Goal: Task Accomplishment & Management: Use online tool/utility

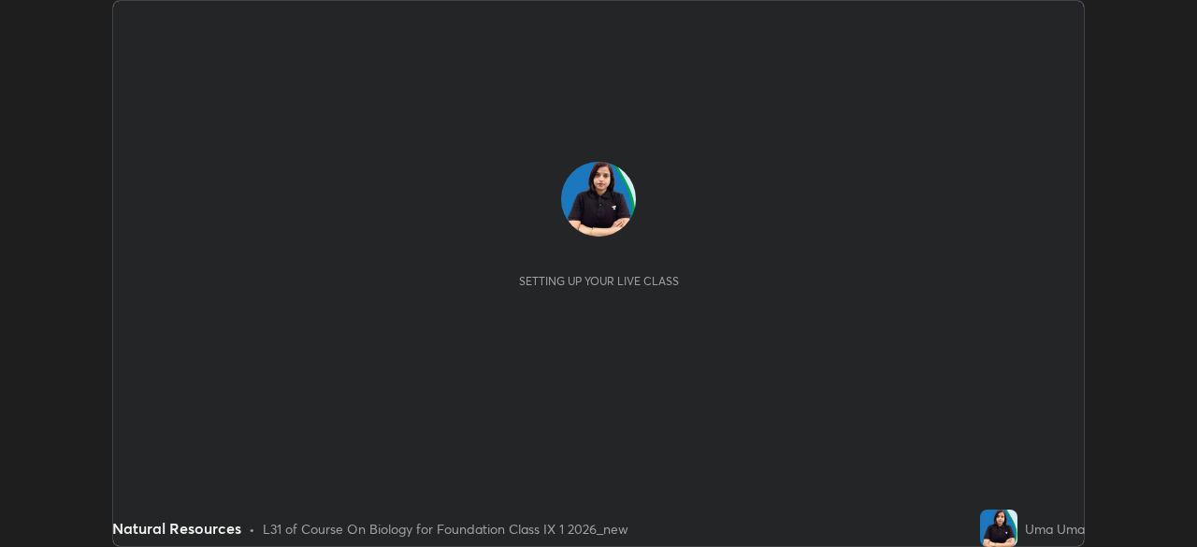
scroll to position [547, 1197]
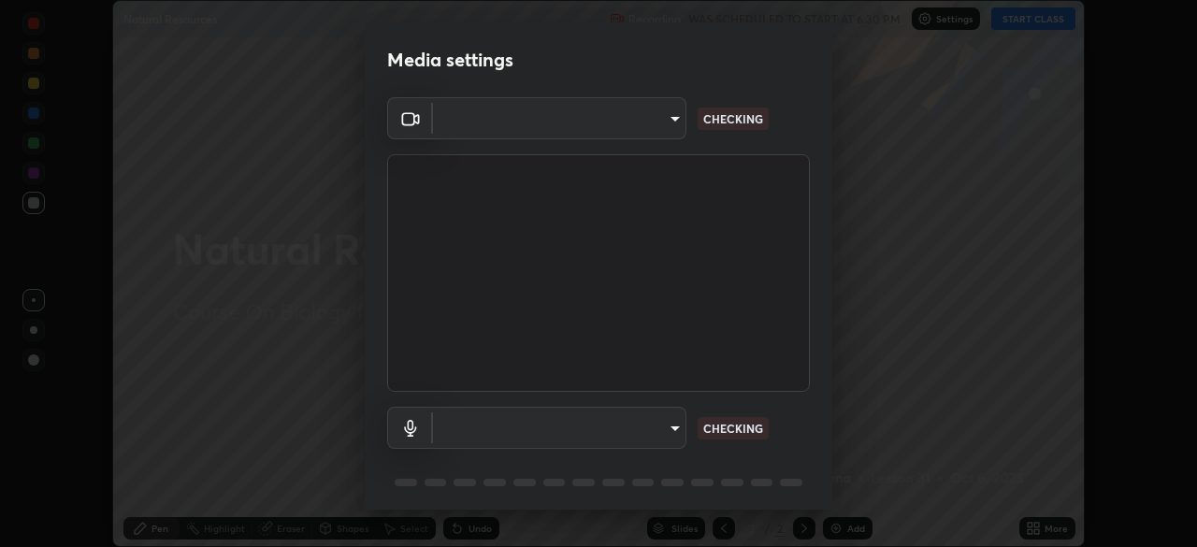
type input "71b0b5903dbe2f19866722545fb63627b4ea9dc08965a3ab927889d17f042457"
type input "a0e9a11ef578c23329241062f875722d2d9b5d5ae97fdec2ae76be82362d413d"
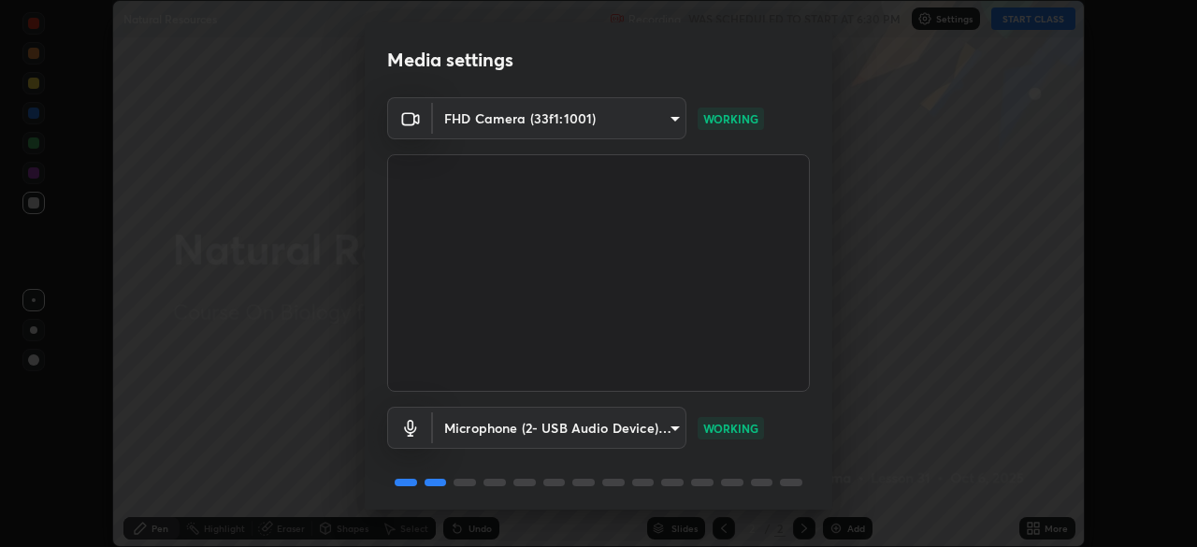
scroll to position [66, 0]
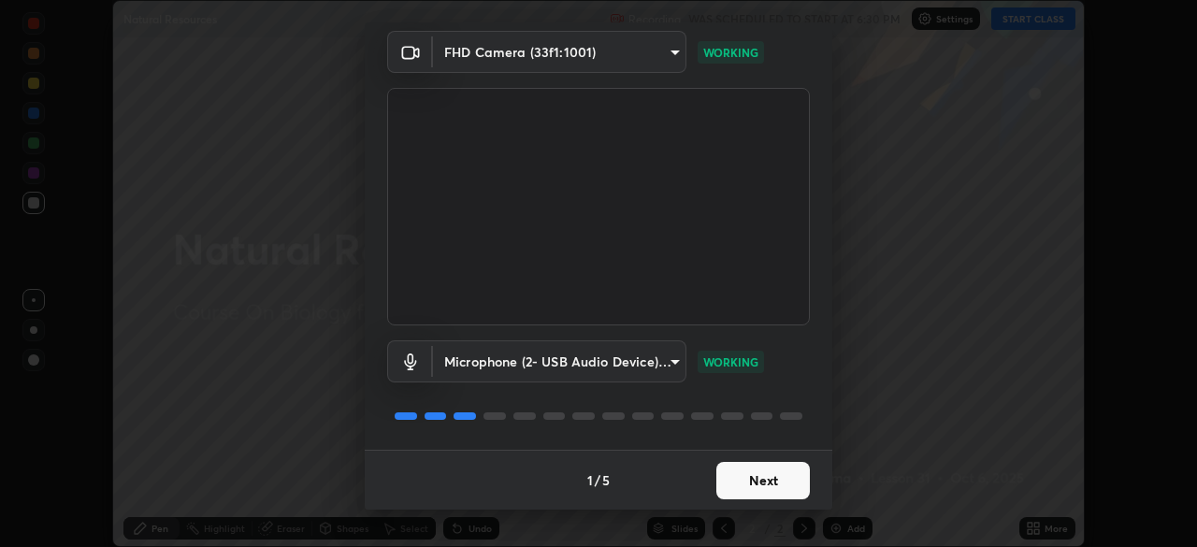
click at [751, 483] on button "Next" at bounding box center [764, 480] width 94 height 37
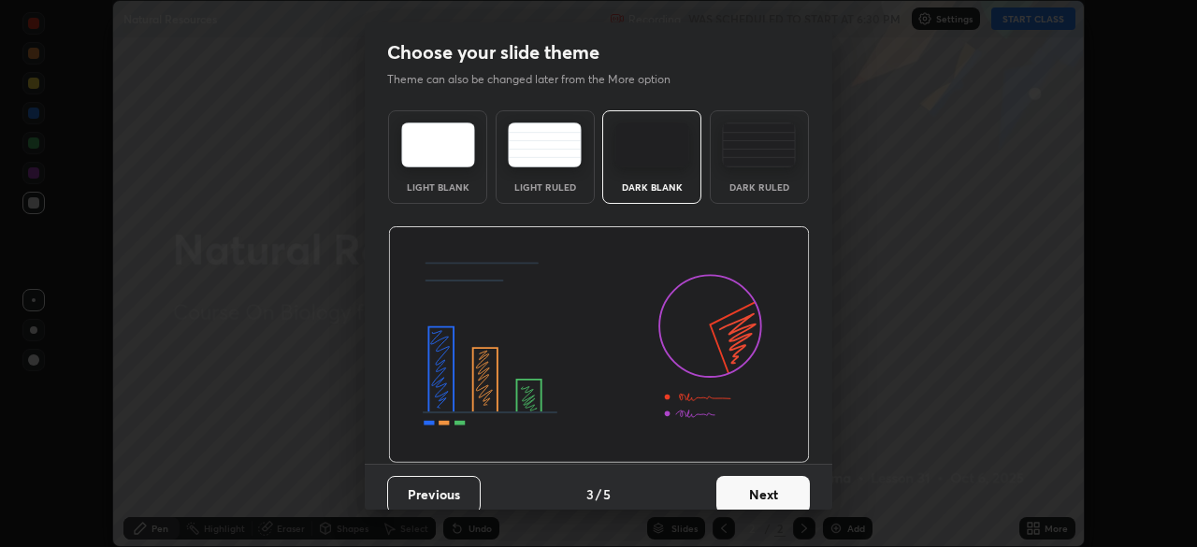
click at [762, 490] on button "Next" at bounding box center [764, 494] width 94 height 37
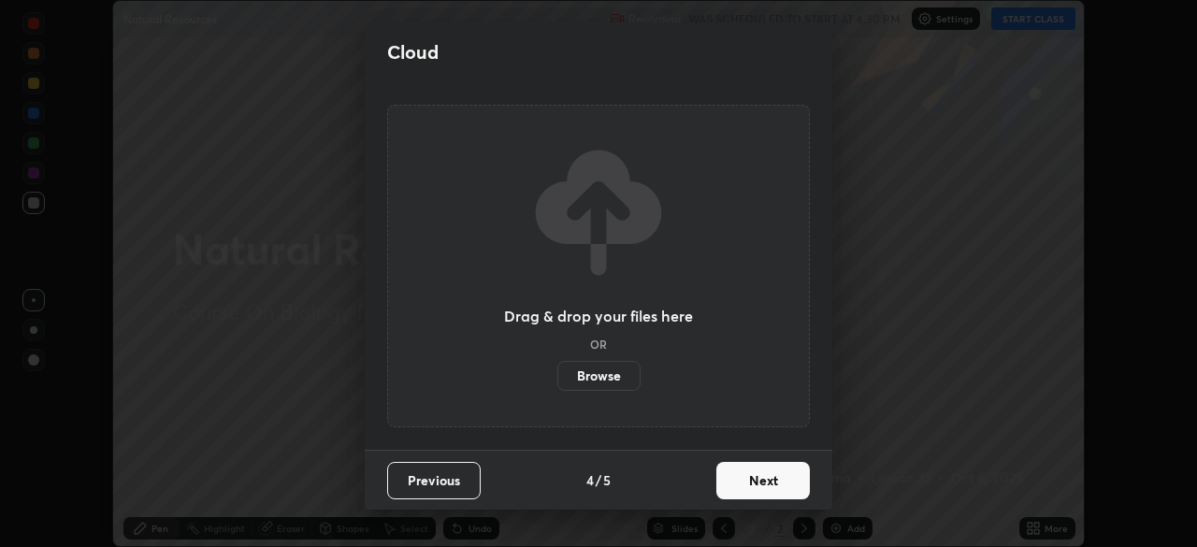
click at [765, 493] on button "Next" at bounding box center [764, 480] width 94 height 37
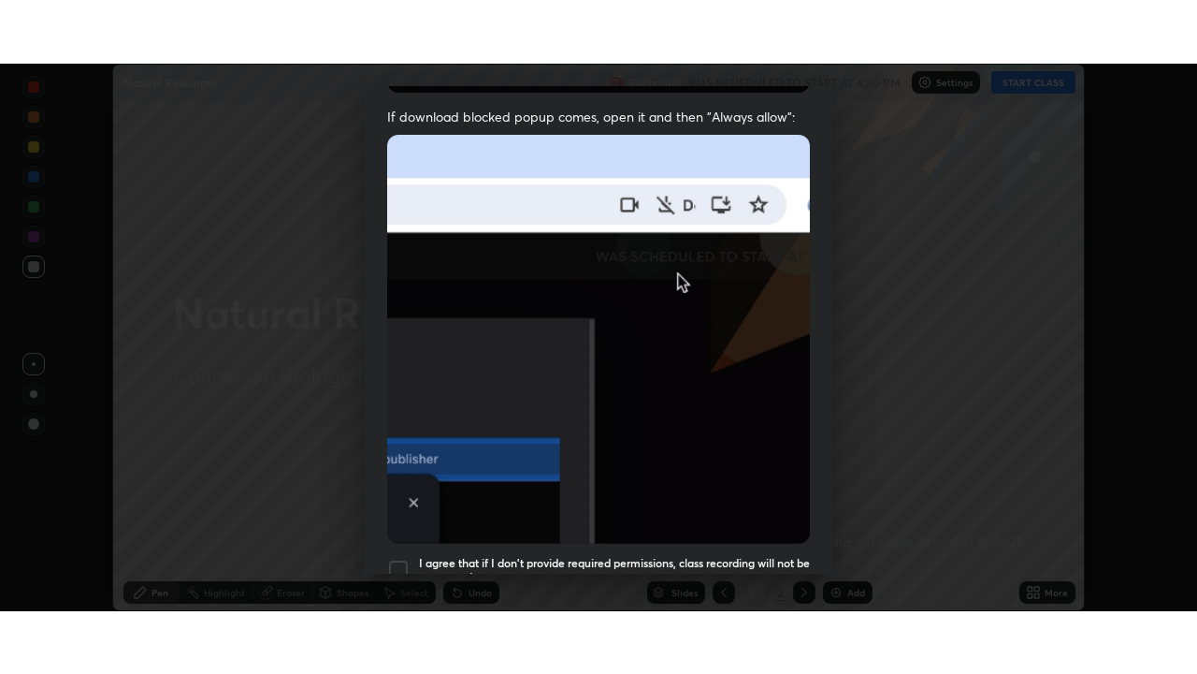
scroll to position [448, 0]
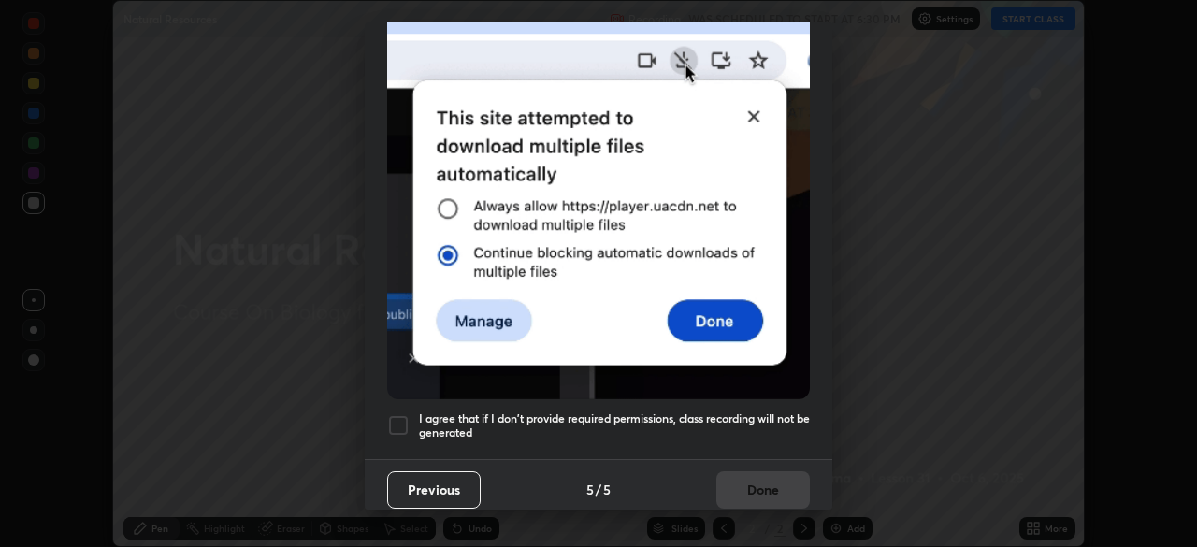
click at [730, 412] on h5 "I agree that if I don't provide required permissions, class recording will not …" at bounding box center [614, 426] width 391 height 29
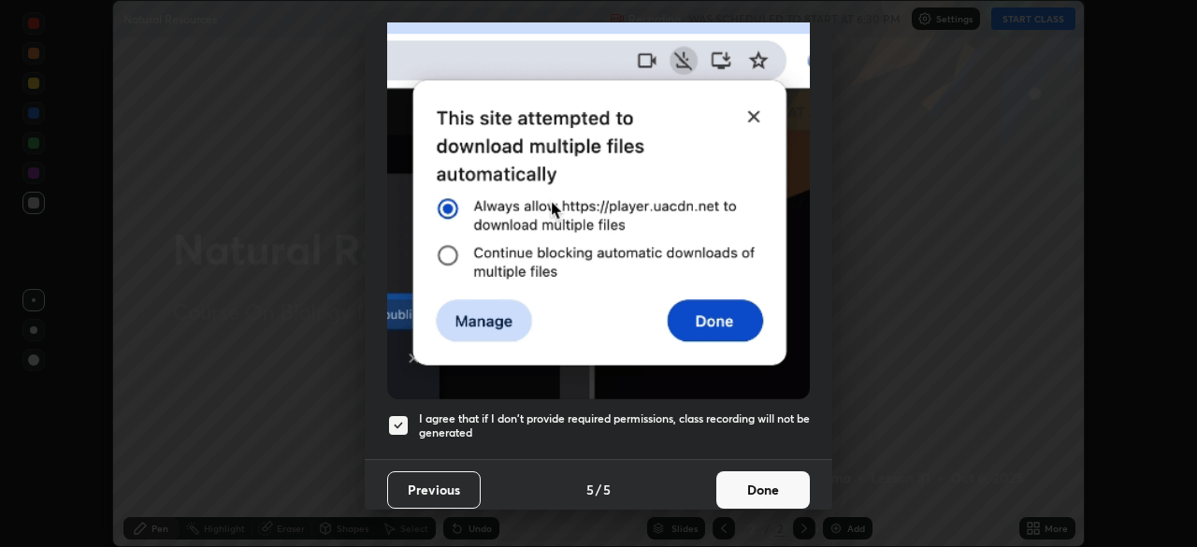
click at [763, 482] on button "Done" at bounding box center [764, 490] width 94 height 37
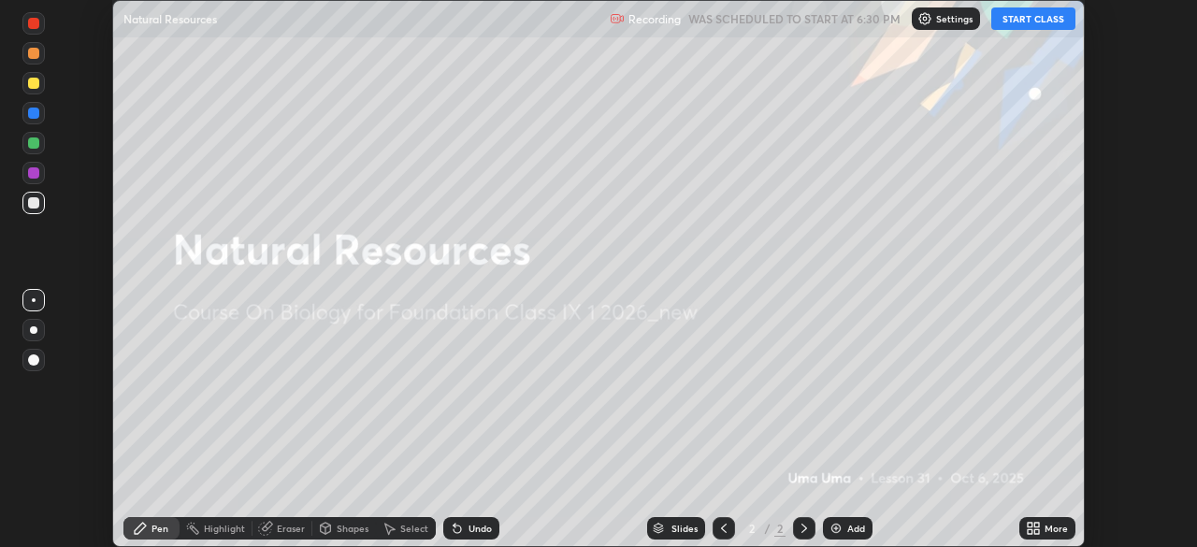
click at [1024, 22] on button "START CLASS" at bounding box center [1034, 18] width 84 height 22
click at [1037, 532] on icon at bounding box center [1037, 532] width 5 height 5
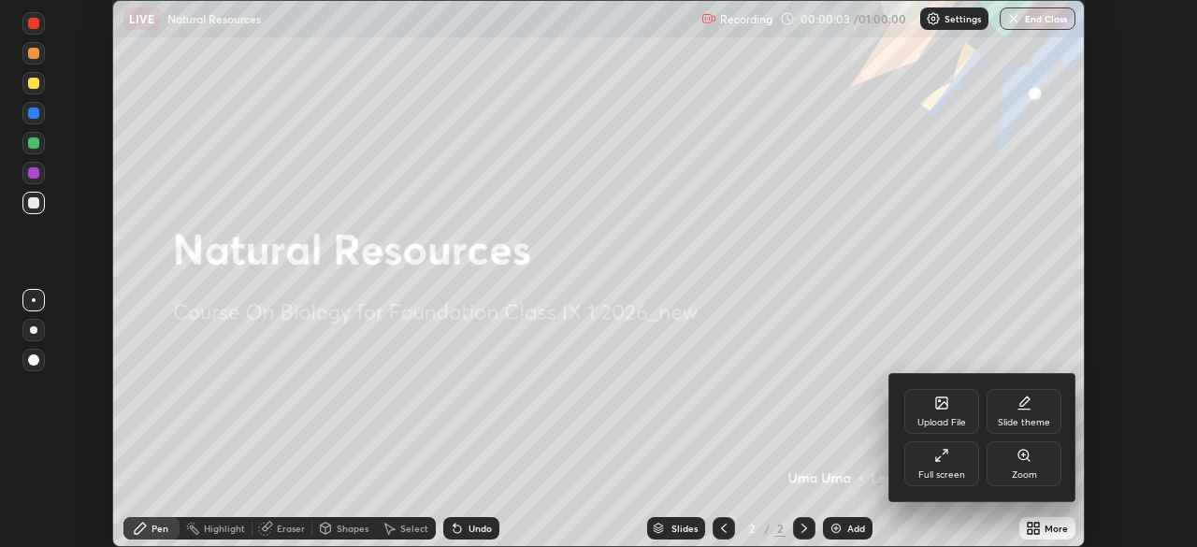
click at [957, 474] on div "Full screen" at bounding box center [942, 475] width 47 height 9
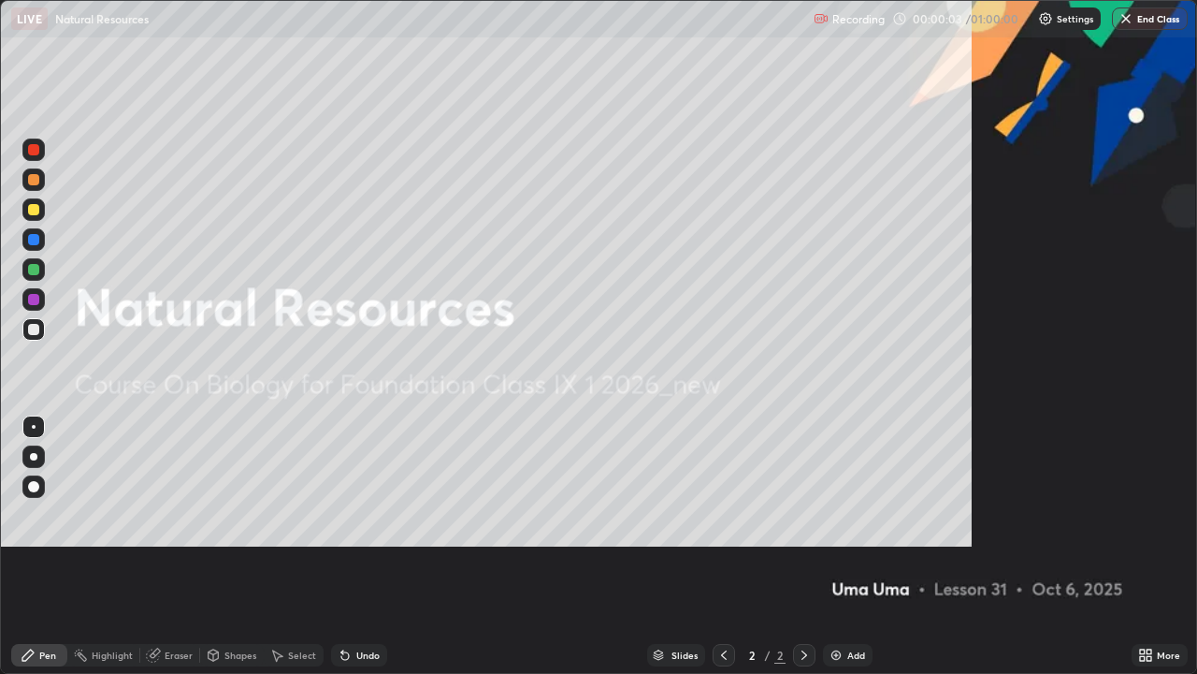
scroll to position [674, 1197]
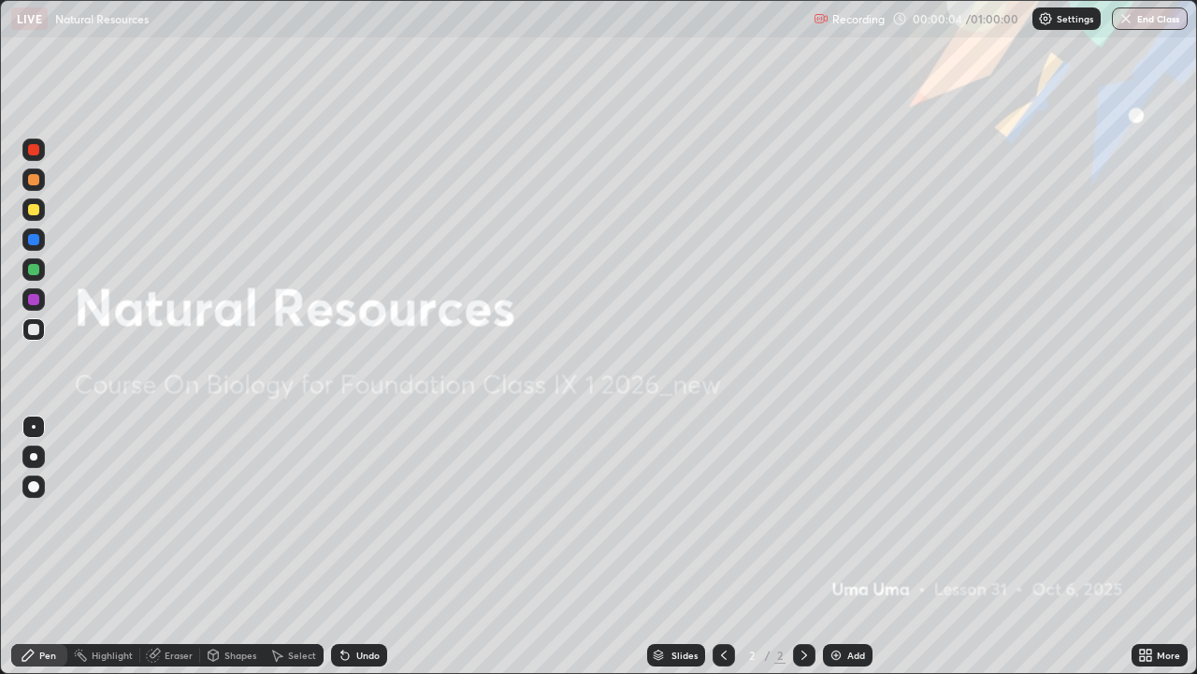
click at [860, 546] on div "Add" at bounding box center [857, 654] width 18 height 9
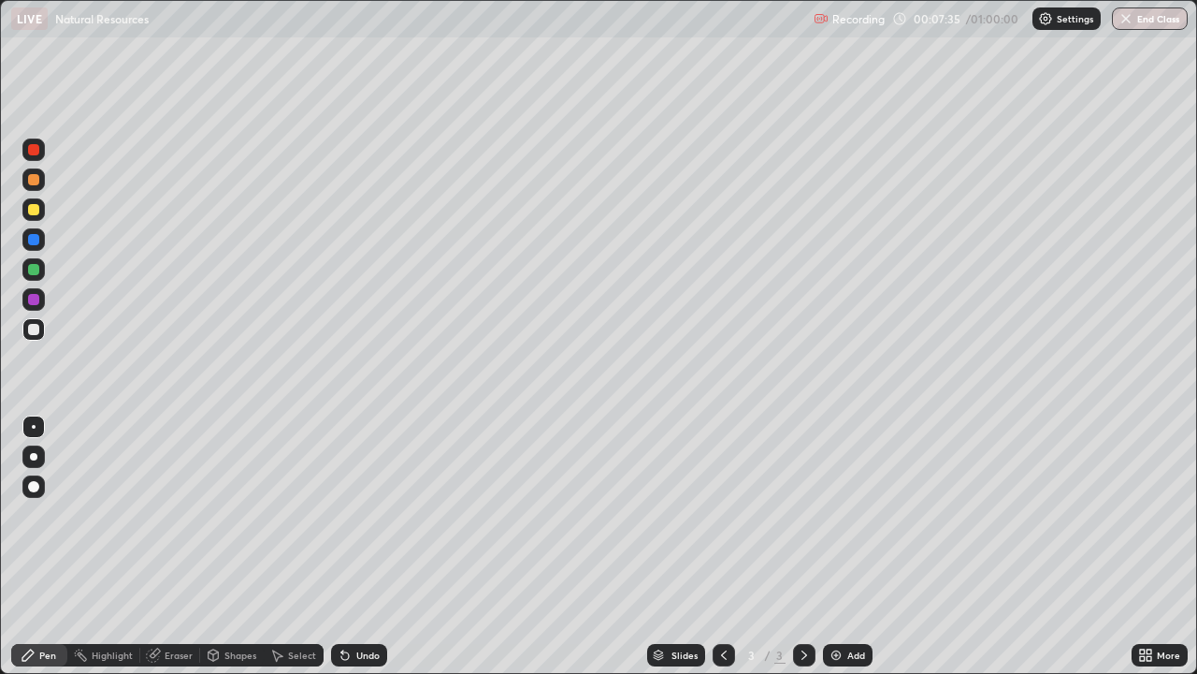
click at [289, 546] on div "Select" at bounding box center [294, 655] width 60 height 22
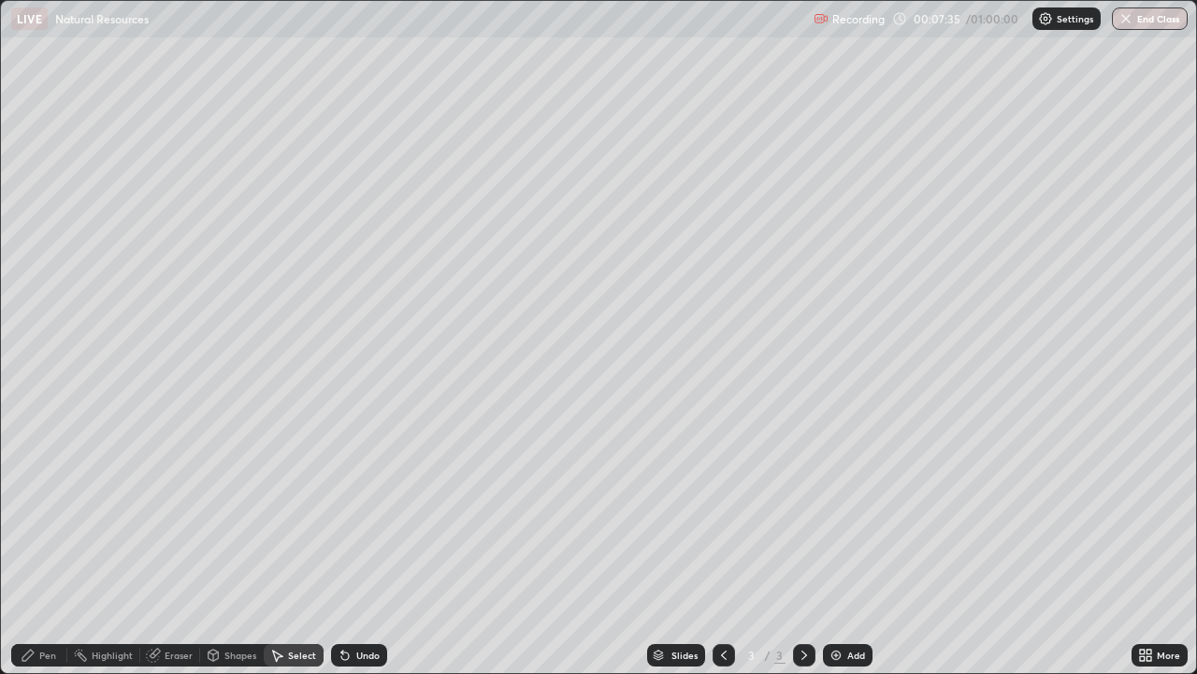
click at [318, 546] on div "Select" at bounding box center [294, 655] width 60 height 22
click at [317, 546] on div "Select" at bounding box center [294, 655] width 60 height 22
click at [318, 546] on div "Select" at bounding box center [294, 655] width 60 height 22
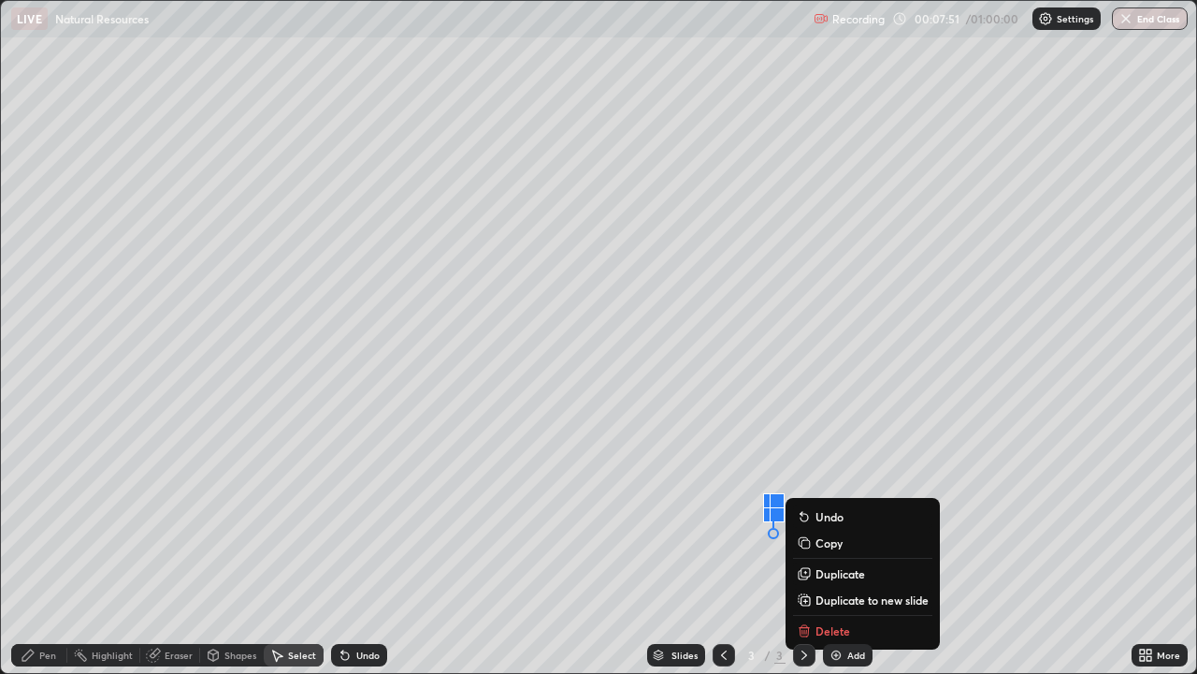
click at [747, 505] on div "0 ° Undo Copy Duplicate Duplicate to new slide Delete" at bounding box center [599, 337] width 1196 height 672
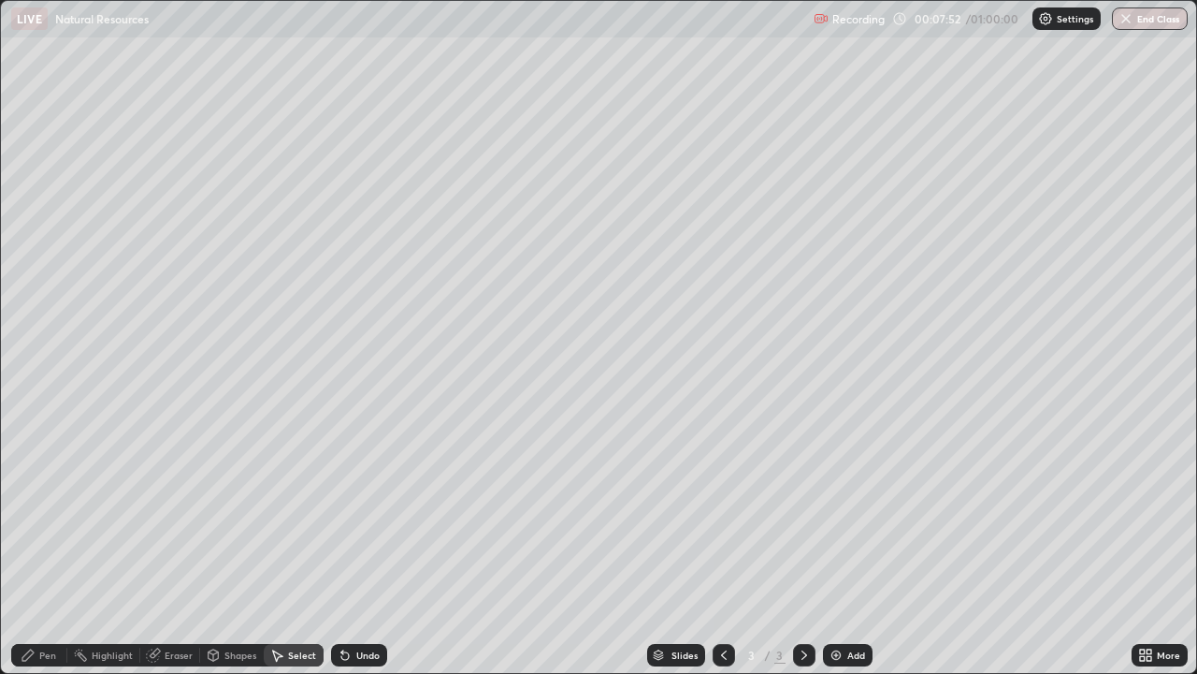
click at [697, 546] on div "Slides" at bounding box center [676, 655] width 58 height 22
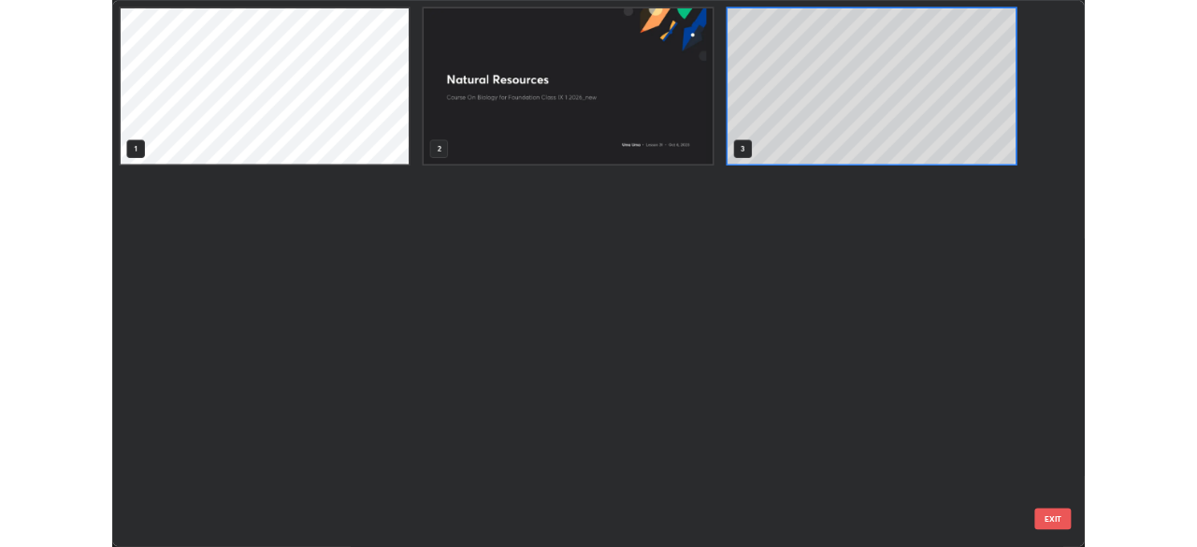
scroll to position [666, 1186]
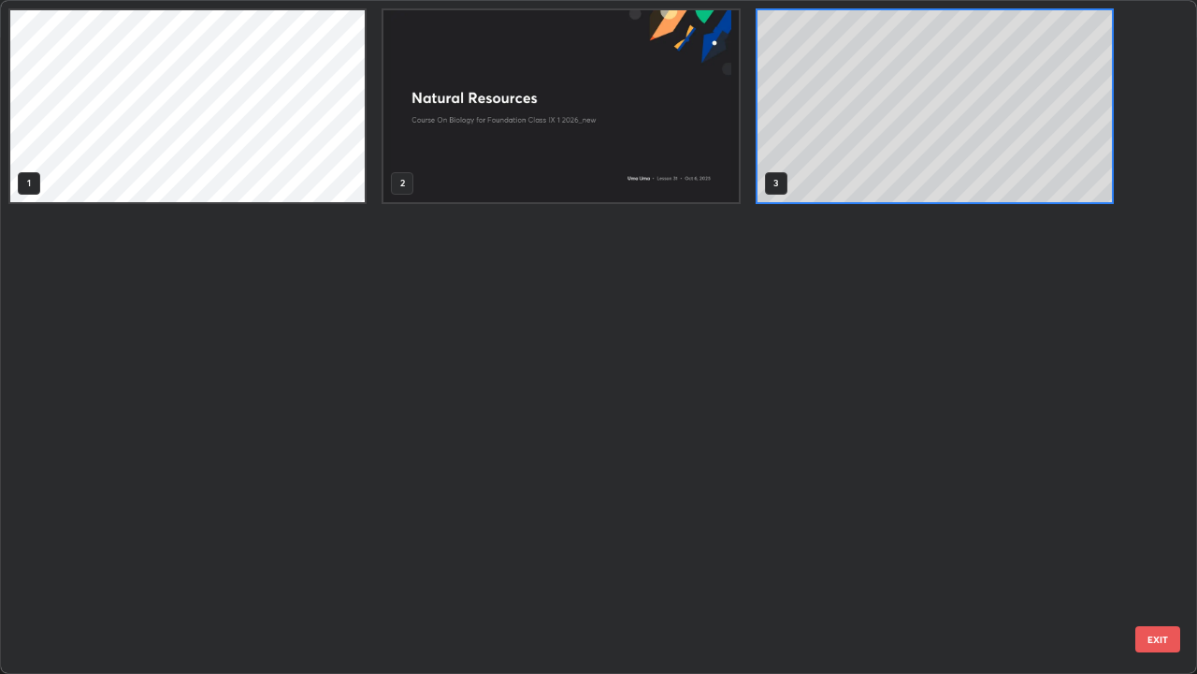
click at [110, 546] on div "1 2 3" at bounding box center [582, 337] width 1163 height 672
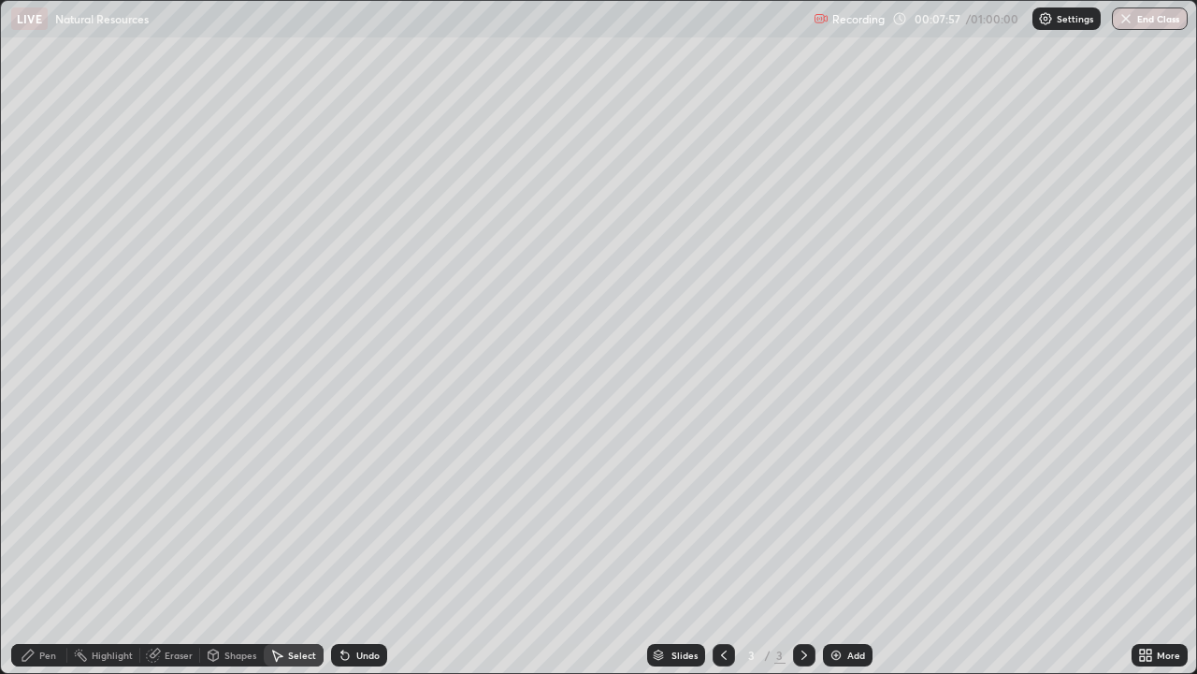
click at [51, 546] on div "Pen" at bounding box center [47, 654] width 17 height 9
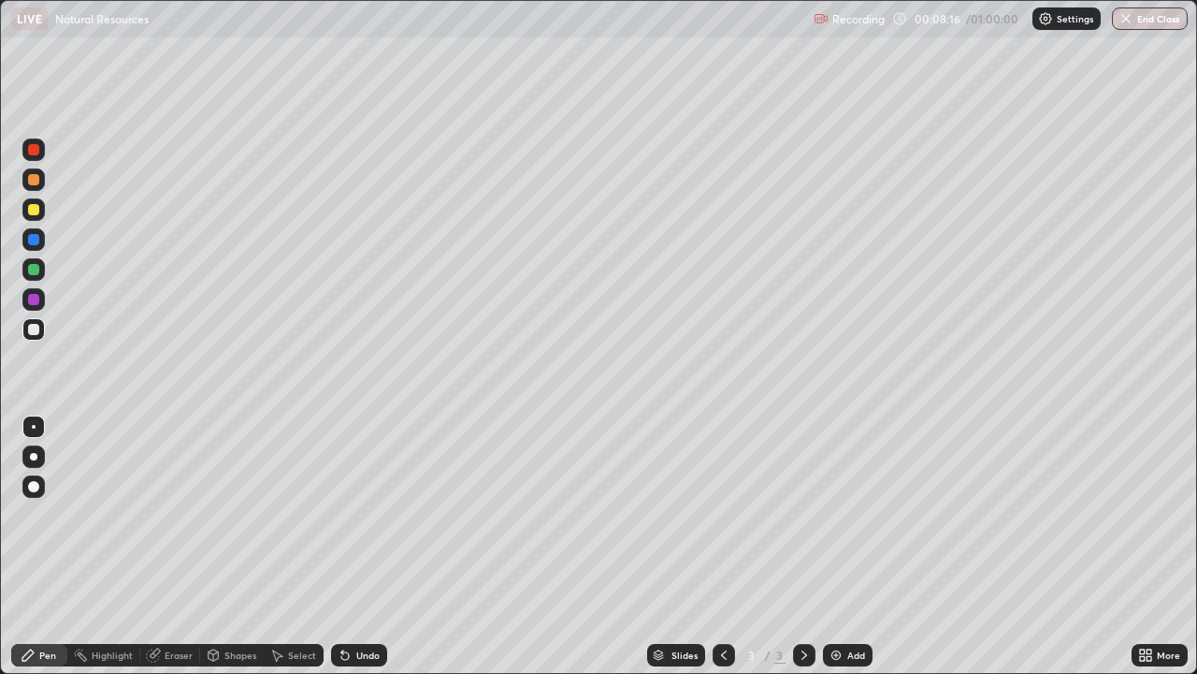
click at [356, 546] on div "Undo" at bounding box center [359, 655] width 56 height 22
click at [348, 546] on div "Undo" at bounding box center [359, 655] width 56 height 22
click at [341, 546] on div "Undo" at bounding box center [359, 655] width 56 height 22
click at [320, 546] on div "Select" at bounding box center [294, 654] width 60 height 37
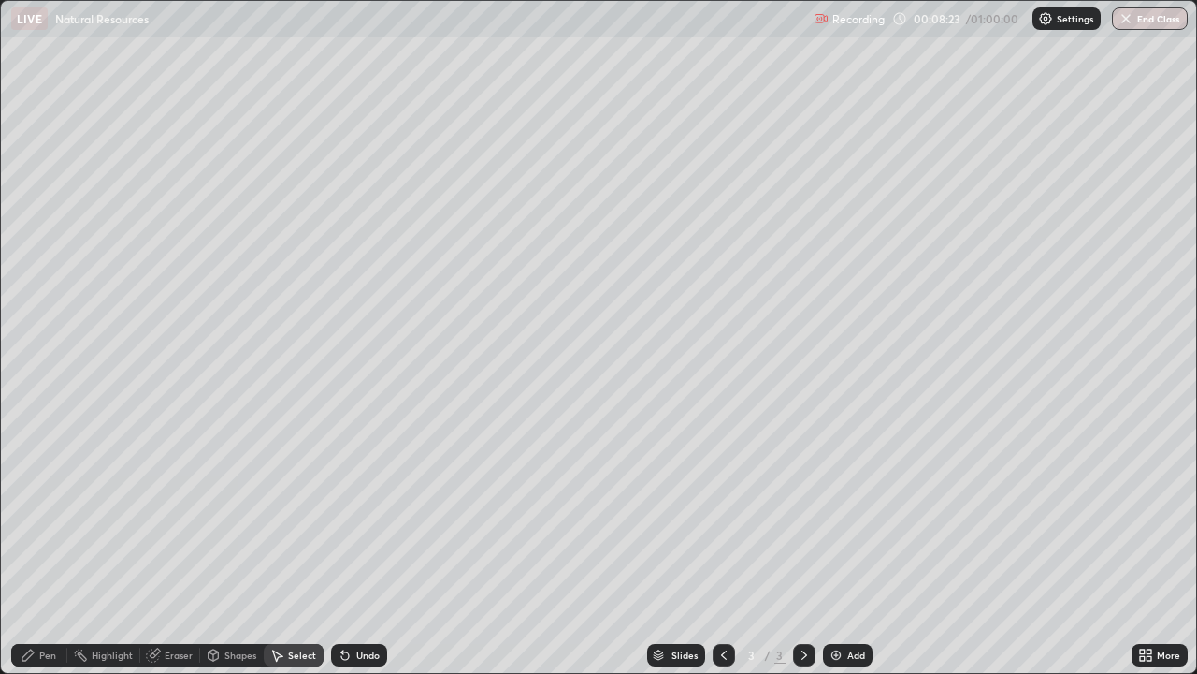
click at [845, 530] on div "0 ° Undo Copy Duplicate Duplicate to new slide Delete" at bounding box center [599, 337] width 1196 height 672
click at [787, 528] on div "0 ° Undo Copy Duplicate Duplicate to new slide Delete" at bounding box center [599, 337] width 1196 height 672
click at [56, 546] on div "Pen" at bounding box center [39, 655] width 56 height 22
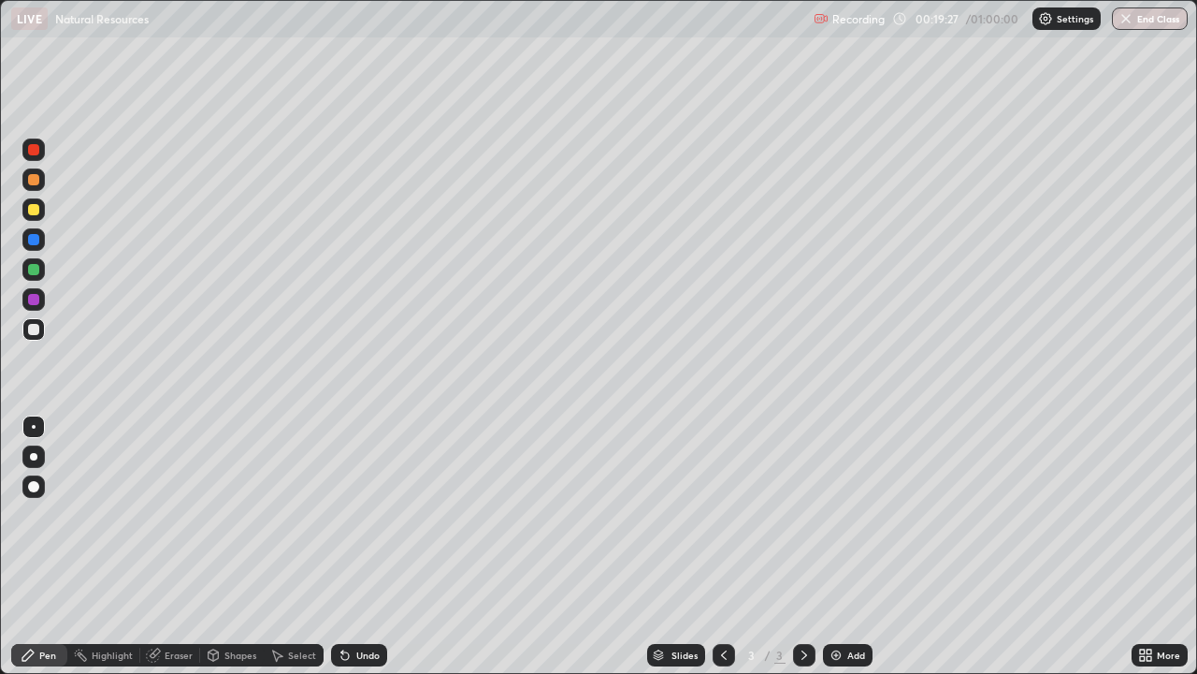
click at [840, 546] on img at bounding box center [836, 654] width 15 height 15
click at [855, 546] on div "Add" at bounding box center [857, 654] width 18 height 9
click at [34, 330] on div at bounding box center [33, 329] width 11 height 11
click at [34, 270] on div at bounding box center [33, 269] width 11 height 11
click at [35, 244] on div at bounding box center [33, 239] width 11 height 11
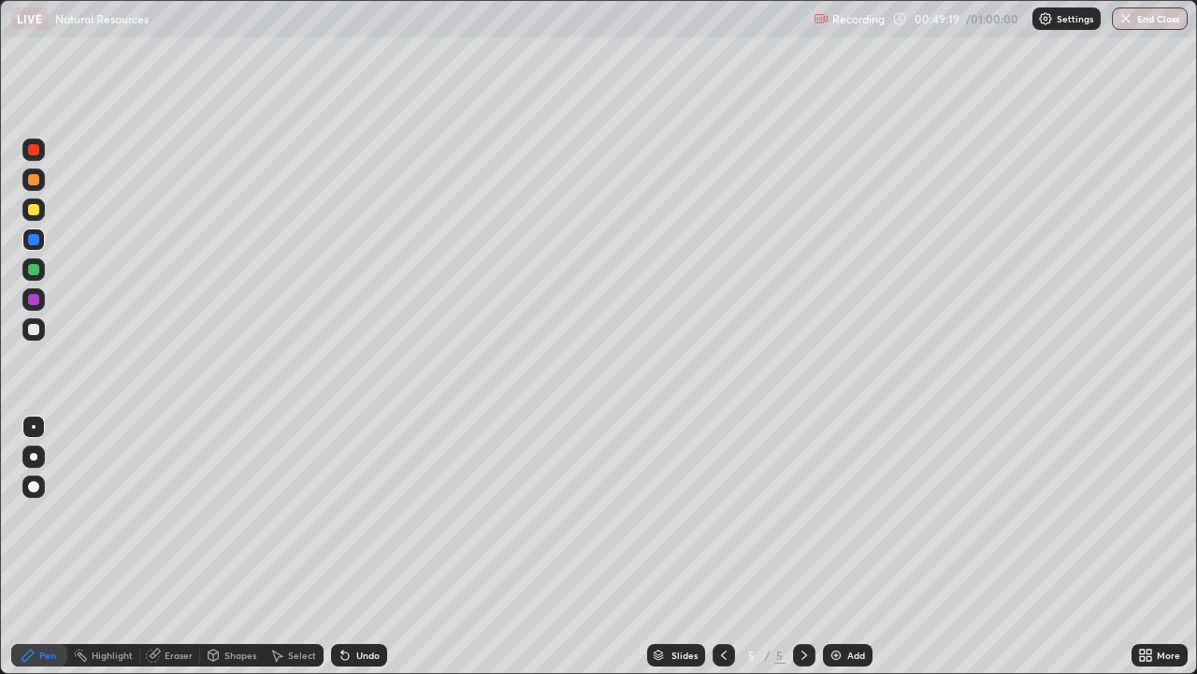
click at [1139, 27] on button "End Class" at bounding box center [1150, 18] width 76 height 22
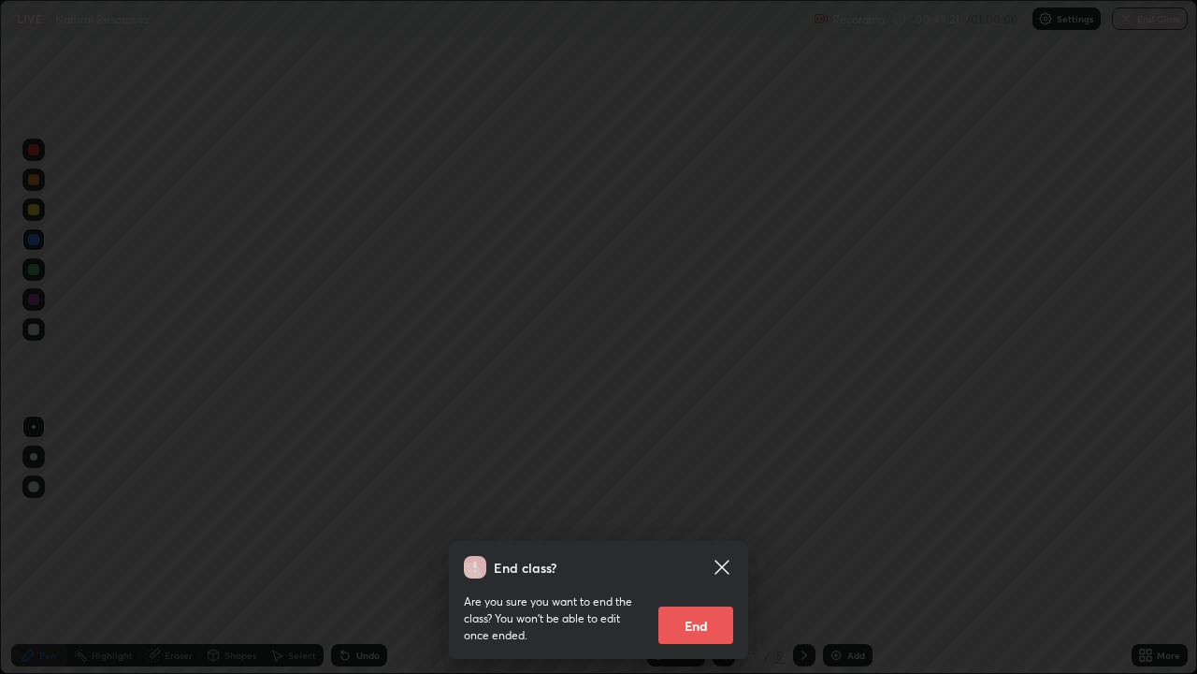
click at [704, 546] on button "End" at bounding box center [696, 624] width 75 height 37
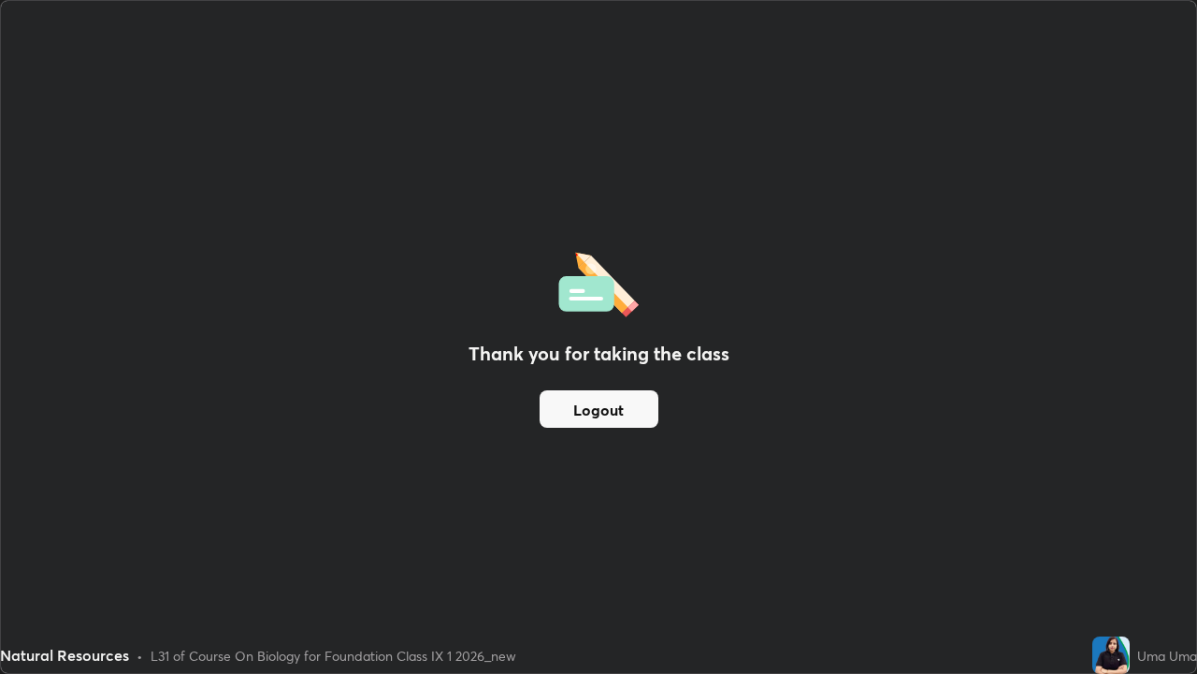
click at [425, 546] on div "Thank you for taking the class Logout" at bounding box center [599, 337] width 1196 height 672
click at [414, 546] on div "Thank you for taking the class Logout" at bounding box center [599, 337] width 1196 height 672
click at [529, 239] on div "Thank you for taking the class Logout" at bounding box center [599, 337] width 1196 height 672
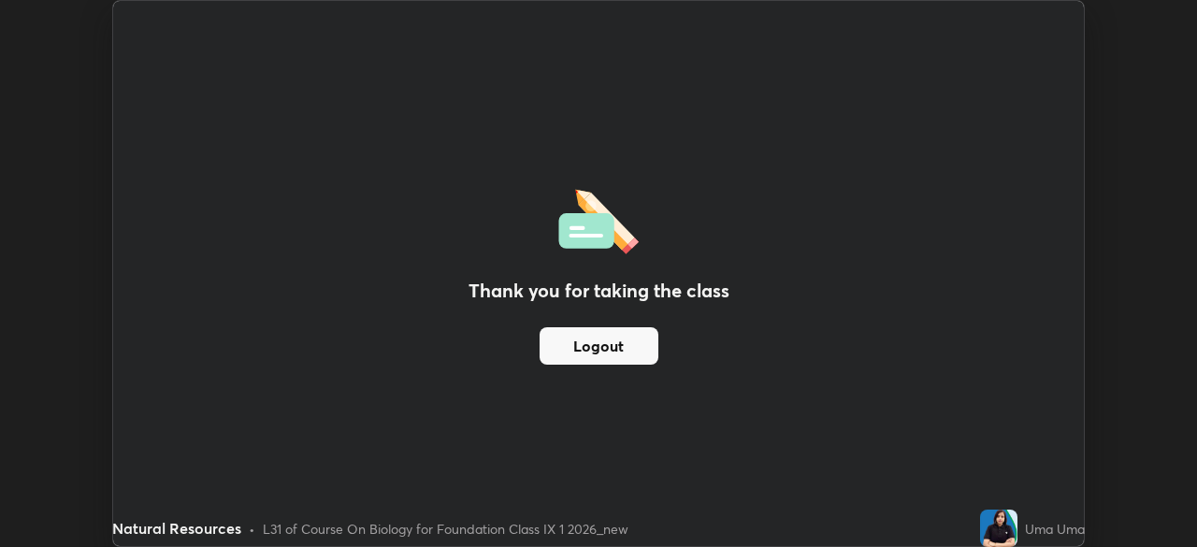
scroll to position [93005, 92355]
click at [528, 414] on div "Thank you for taking the class Logout" at bounding box center [598, 273] width 971 height 545
click at [595, 344] on button "Logout" at bounding box center [599, 345] width 119 height 37
click at [589, 355] on button "Logout" at bounding box center [599, 345] width 119 height 37
click at [615, 339] on button "Logout" at bounding box center [599, 345] width 119 height 37
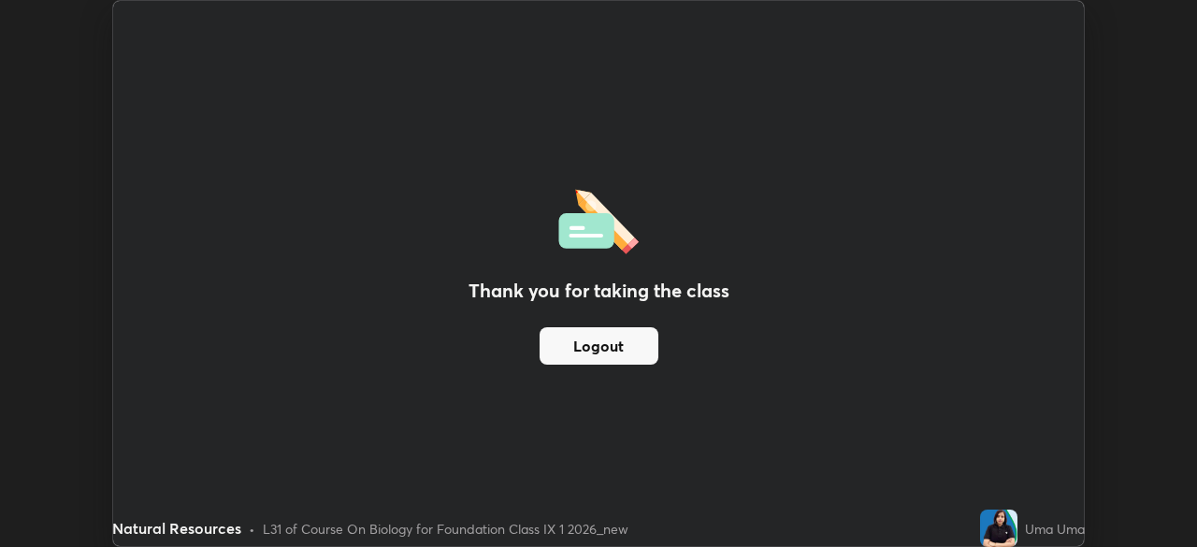
click at [603, 333] on button "Logout" at bounding box center [599, 345] width 119 height 37
click at [599, 343] on button "Logout" at bounding box center [599, 345] width 119 height 37
click at [602, 338] on button "Logout" at bounding box center [599, 345] width 119 height 37
click at [609, 340] on button "Logout" at bounding box center [599, 345] width 119 height 37
